Goal: Find specific page/section: Find specific page/section

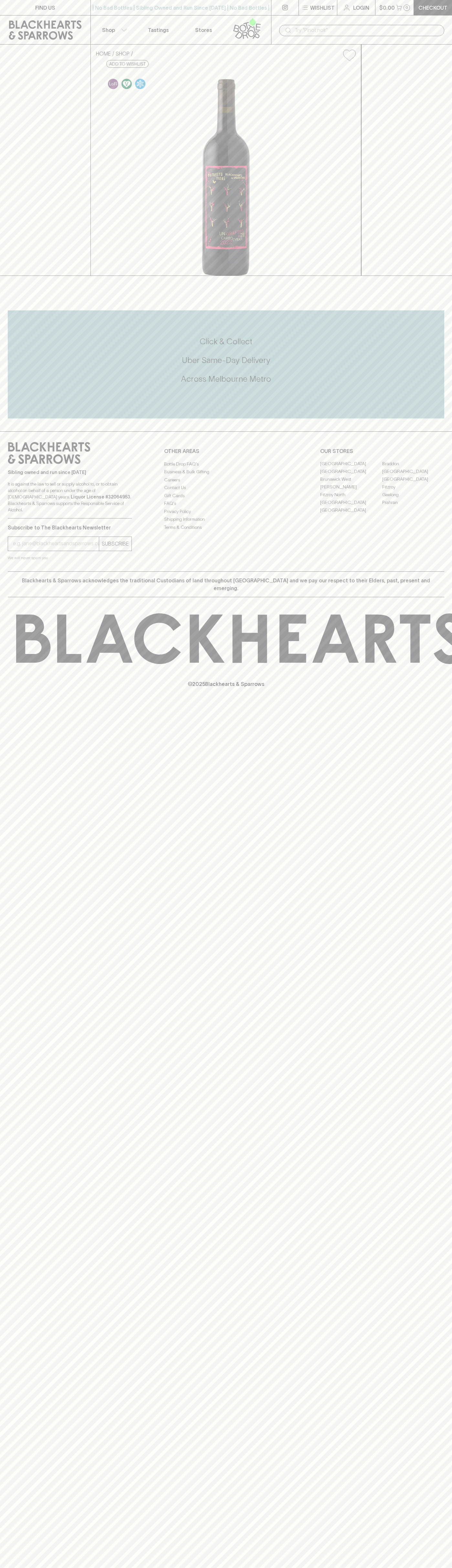
click at [351, 499] on link "Fitzroy North" at bounding box center [351, 495] width 62 height 8
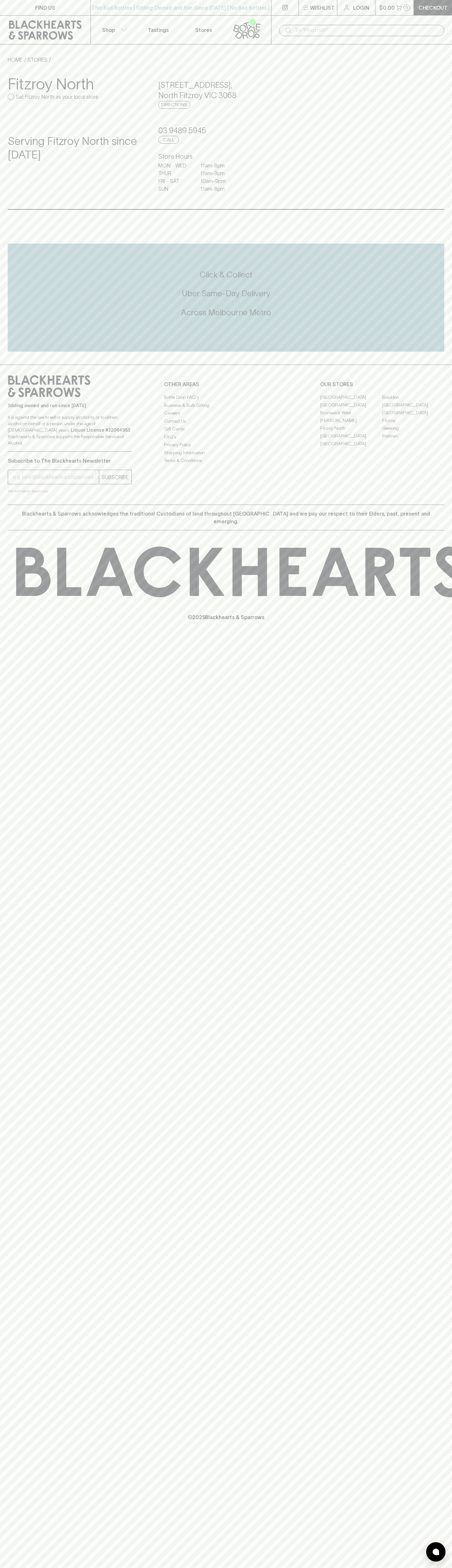
click at [358, 26] on input "text" at bounding box center [366, 30] width 144 height 10
click at [425, 965] on div "FIND US | No Bad Bottles | Sibling Owned and Run Since [DATE] | No Bad Bottles …" at bounding box center [226, 784] width 452 height 1568
click at [217, 1567] on html "FIND US | No Bad Bottles | Sibling Owned and Run Since [DATE] | No Bad Bottles …" at bounding box center [226, 784] width 452 height 1568
click at [2, 21] on link at bounding box center [45, 30] width 90 height 29
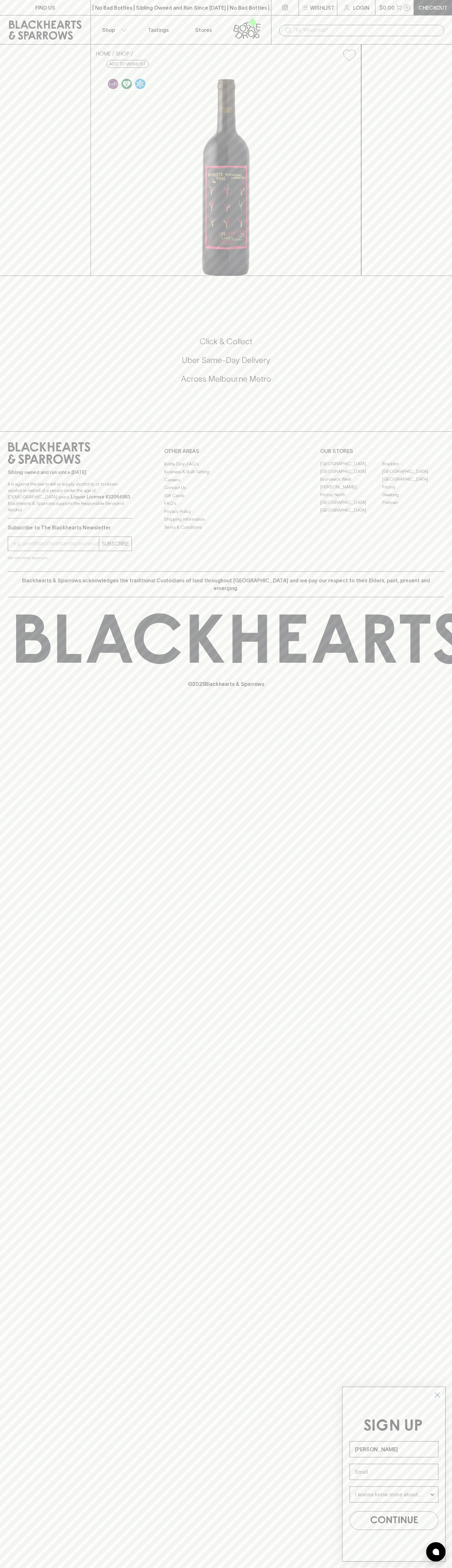
type input "John Smith"
click at [112, 66] on icon at bounding box center [110, 64] width 4 height 4
